Goal: Navigation & Orientation: Find specific page/section

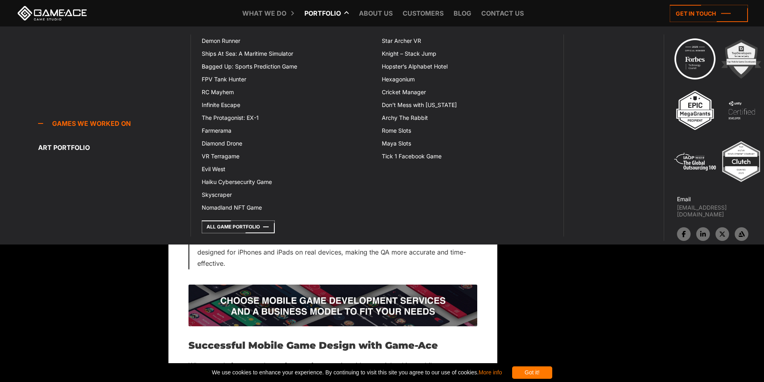
click at [331, 15] on link "Portfolio" at bounding box center [323, 13] width 45 height 26
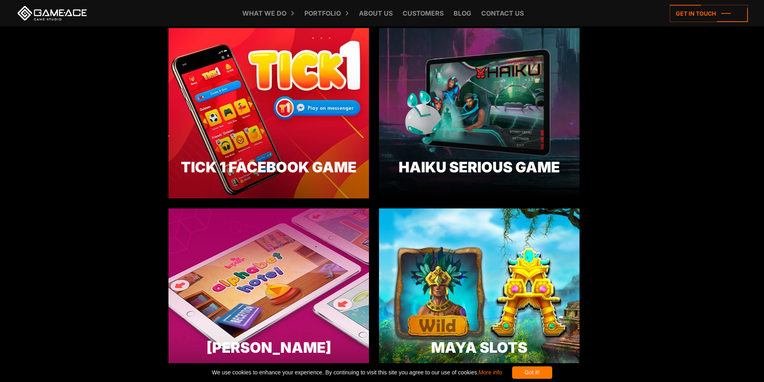
scroll to position [1925, 0]
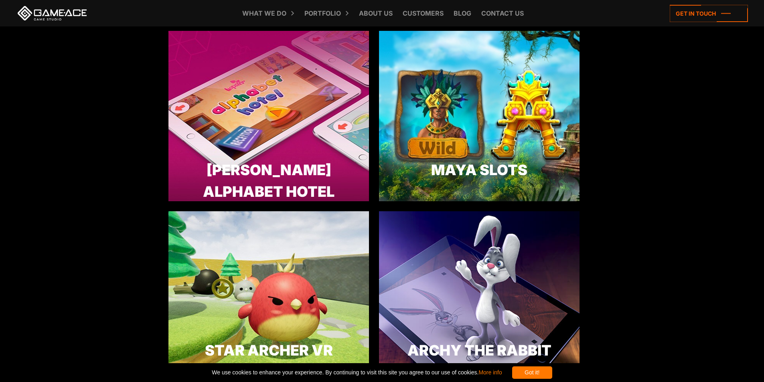
scroll to position [2005, 0]
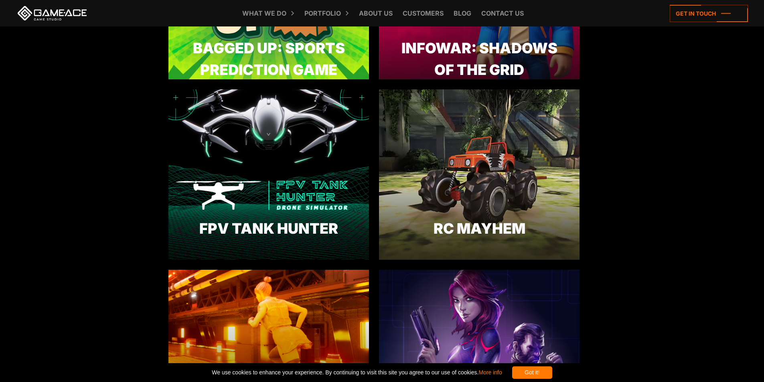
scroll to position [0, 0]
